Goal: Task Accomplishment & Management: Use online tool/utility

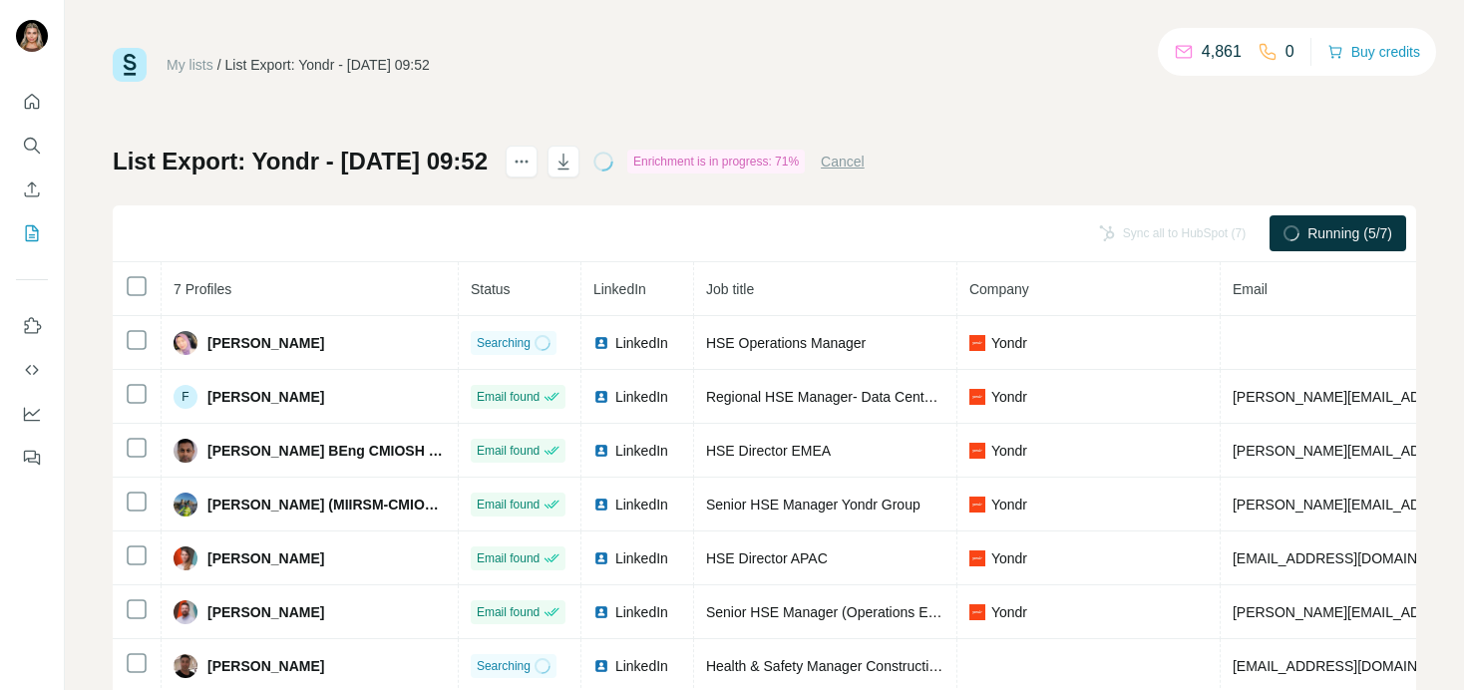
scroll to position [51, 0]
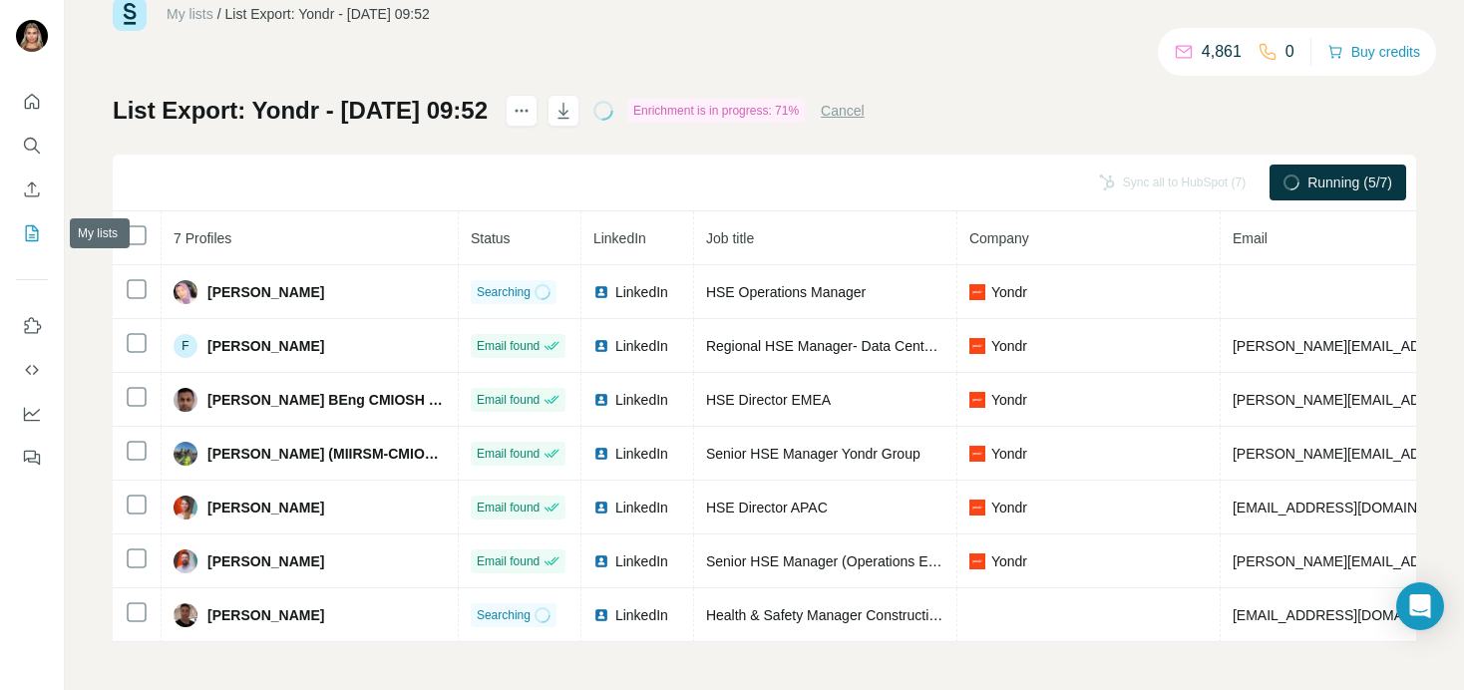
click at [32, 240] on icon "My lists" at bounding box center [32, 233] width 13 height 16
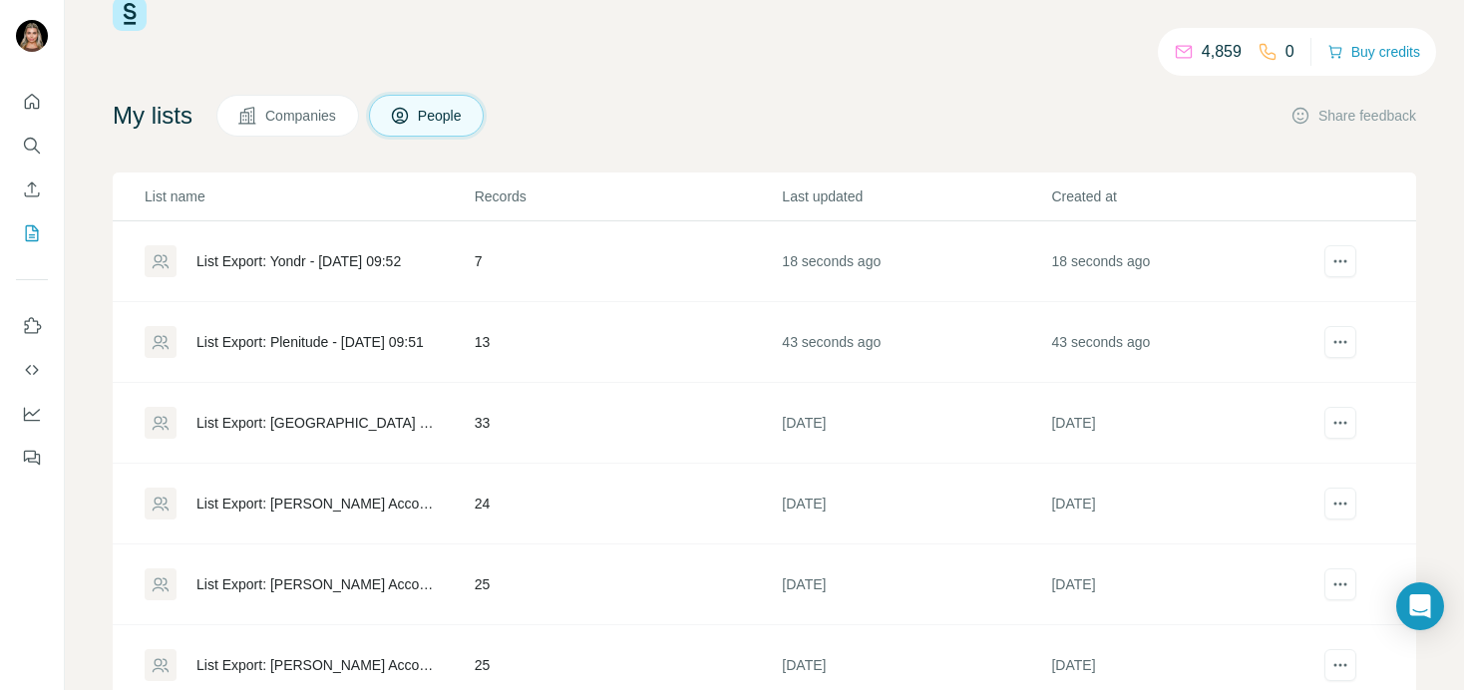
click at [299, 331] on div "List Export: Plenitude - [DATE] 09:51" at bounding box center [309, 342] width 328 height 32
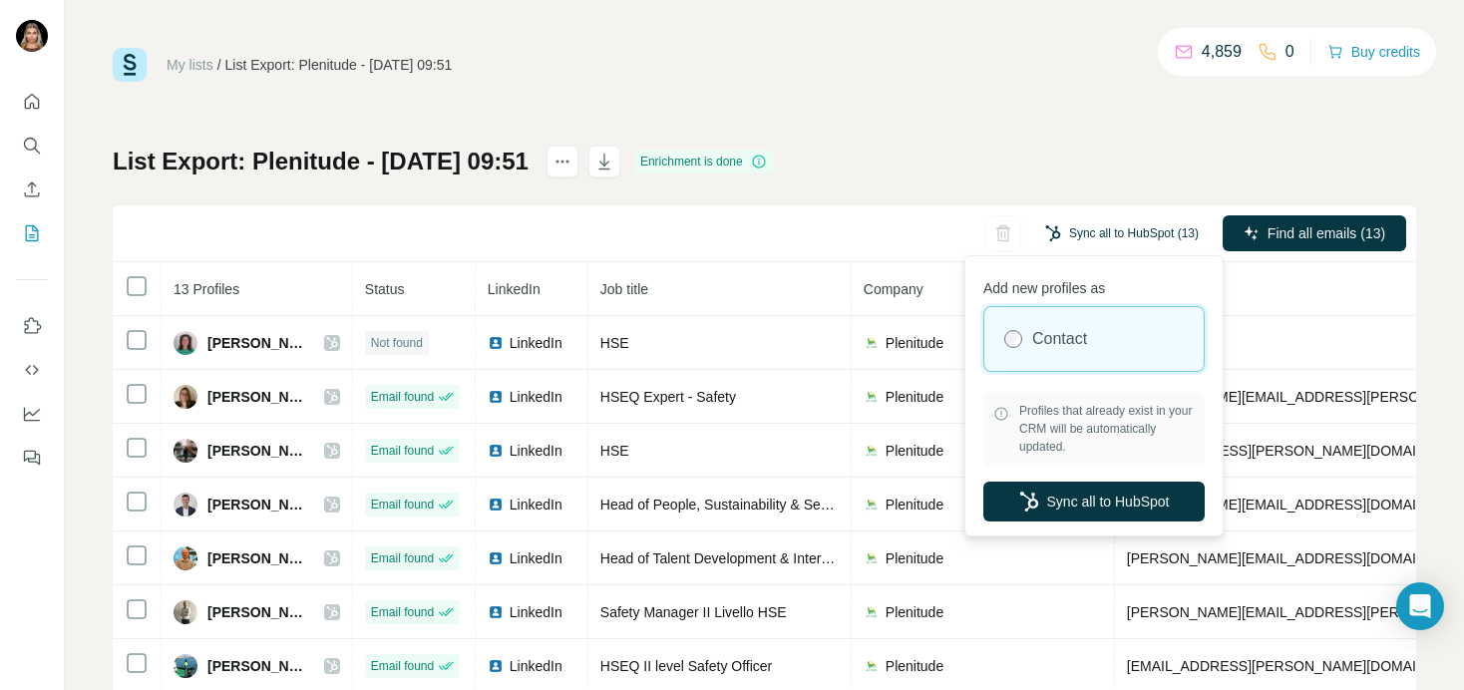
click at [1100, 233] on button "Sync all to HubSpot (13)" at bounding box center [1121, 233] width 181 height 30
click at [1070, 497] on button "Sync all to HubSpot" at bounding box center [1093, 502] width 221 height 40
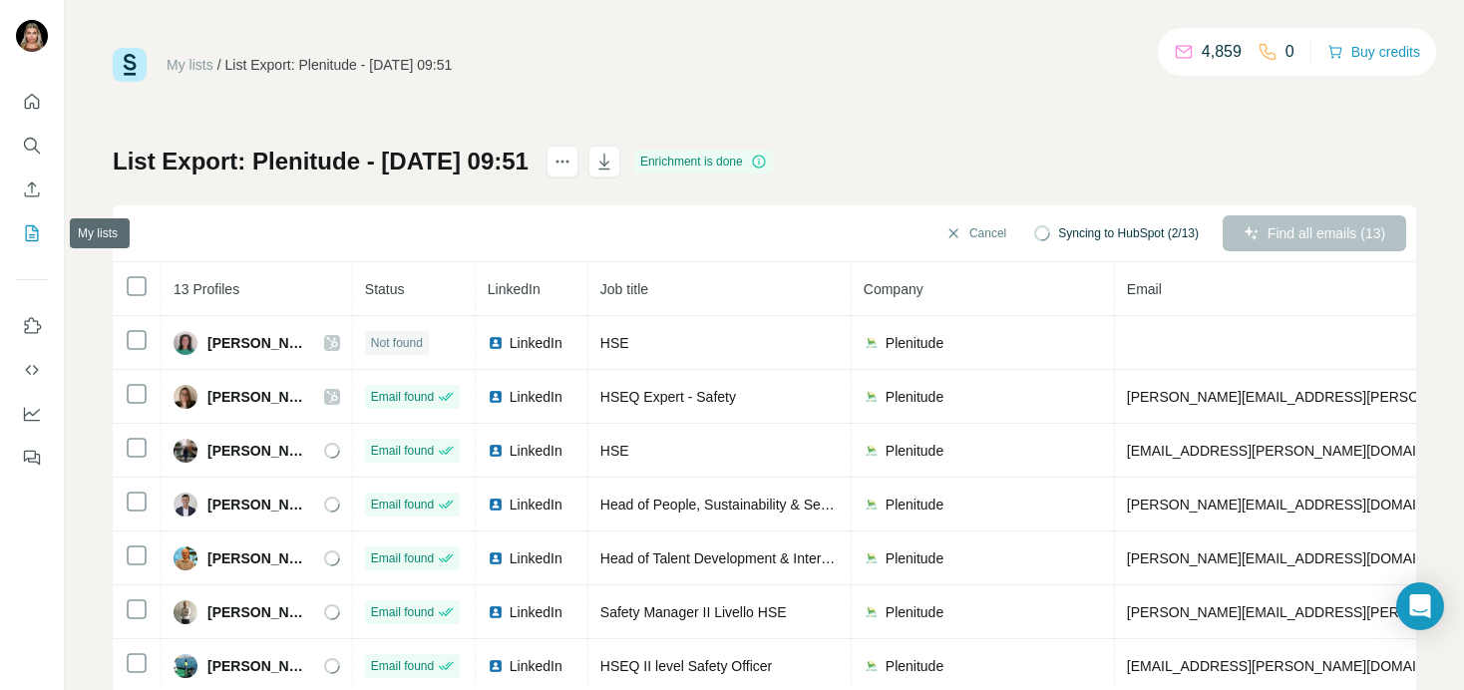
click at [31, 231] on icon "My lists" at bounding box center [32, 233] width 20 height 20
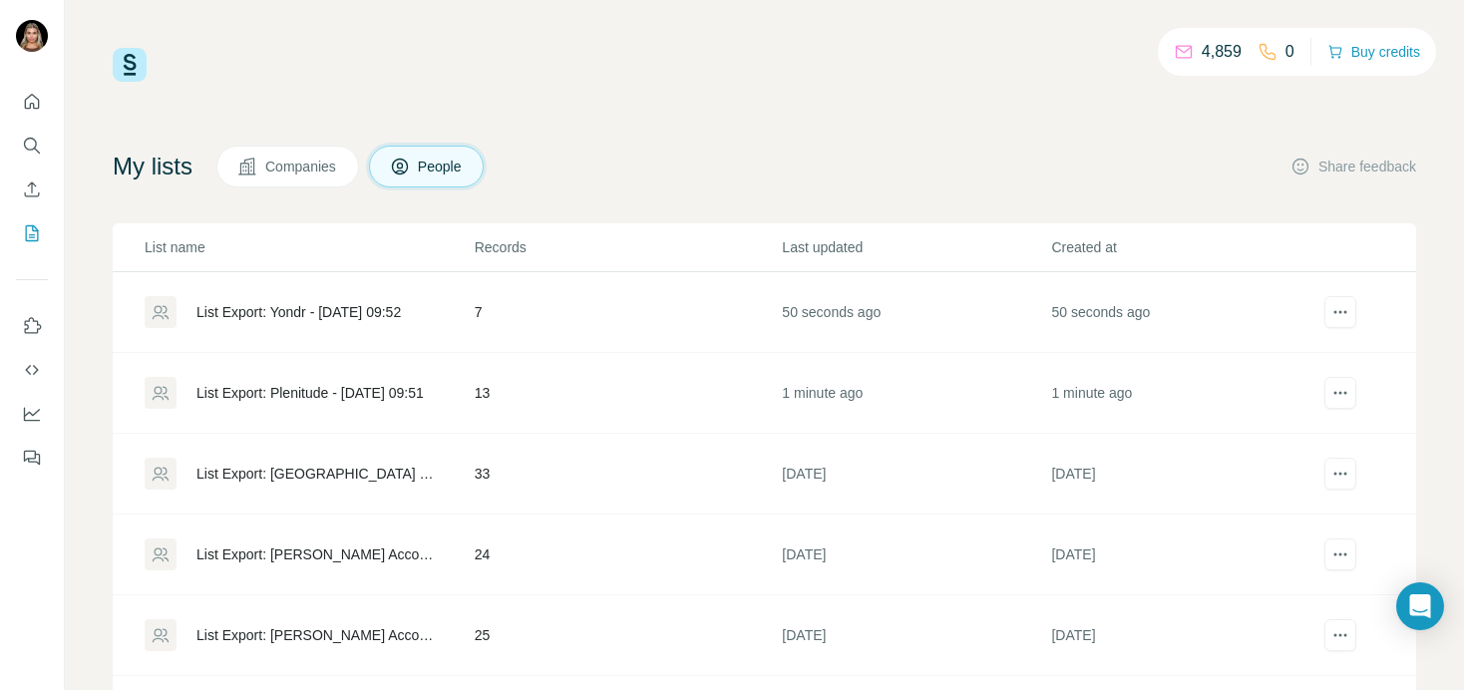
click at [276, 308] on div "List Export: Yondr - [DATE] 09:52" at bounding box center [298, 312] width 204 height 20
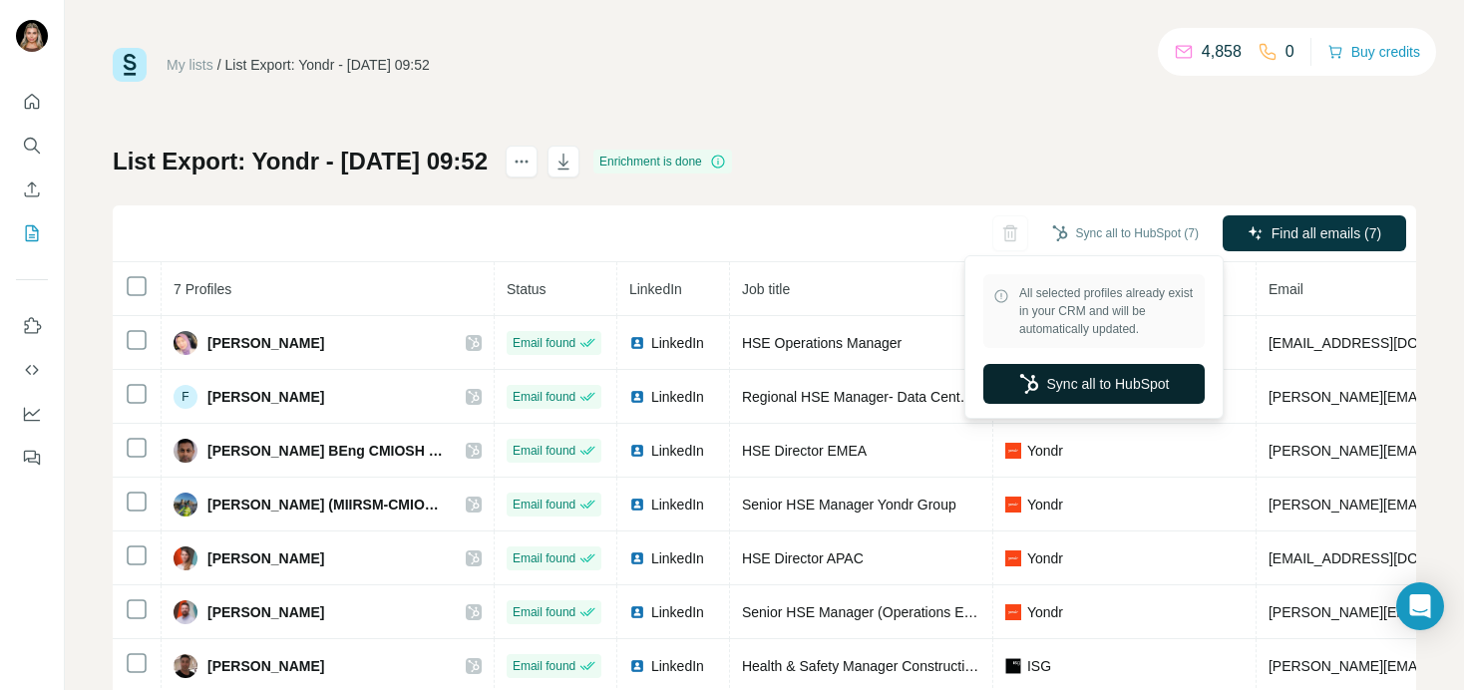
click at [1089, 396] on button "Sync all to HubSpot" at bounding box center [1093, 384] width 221 height 40
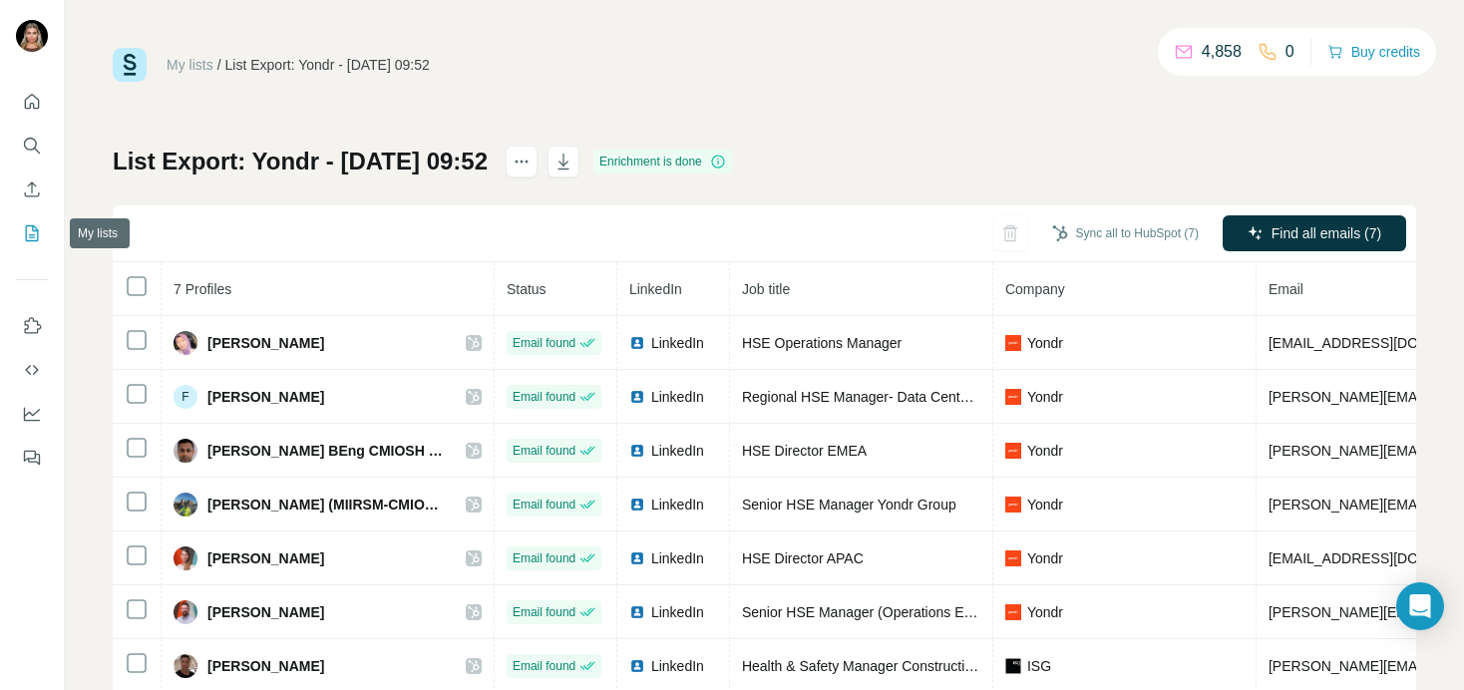
click at [36, 238] on icon "My lists" at bounding box center [32, 233] width 20 height 20
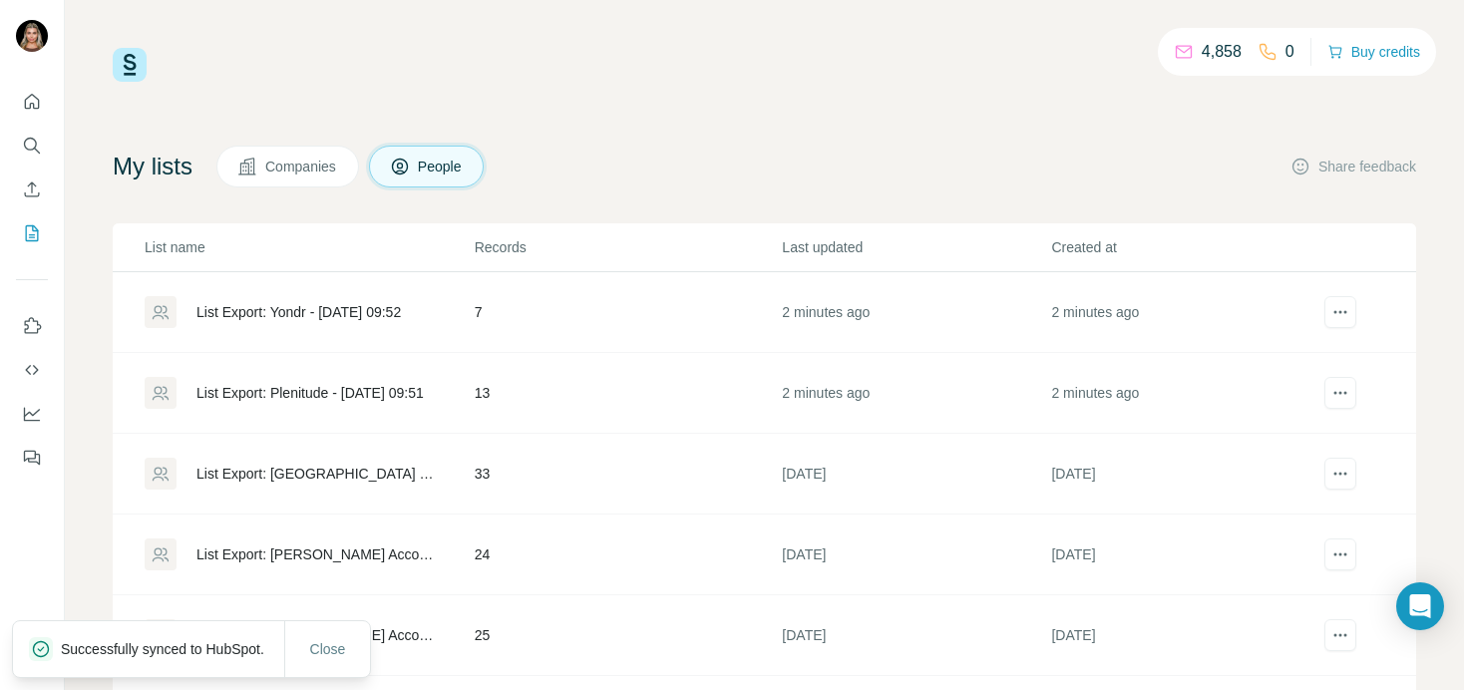
click at [297, 404] on div "List Export: Plenitude - [DATE] 09:51" at bounding box center [309, 393] width 328 height 32
